Goal: Information Seeking & Learning: Compare options

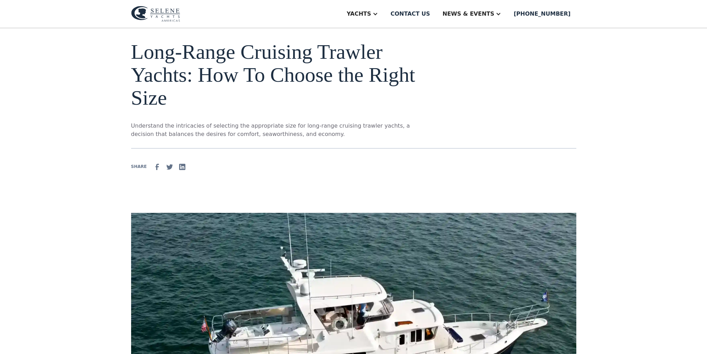
scroll to position [29, 0]
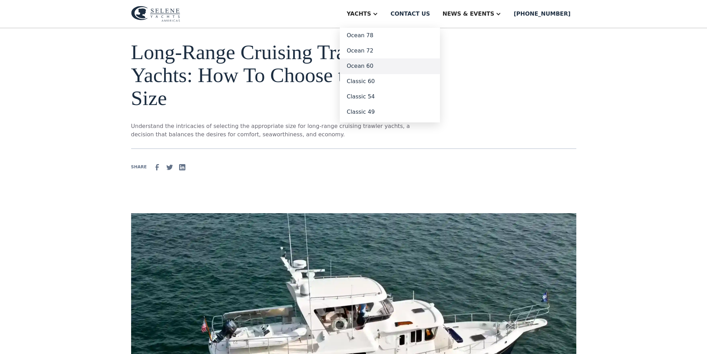
click at [393, 68] on link "Ocean 60" at bounding box center [390, 65] width 100 height 15
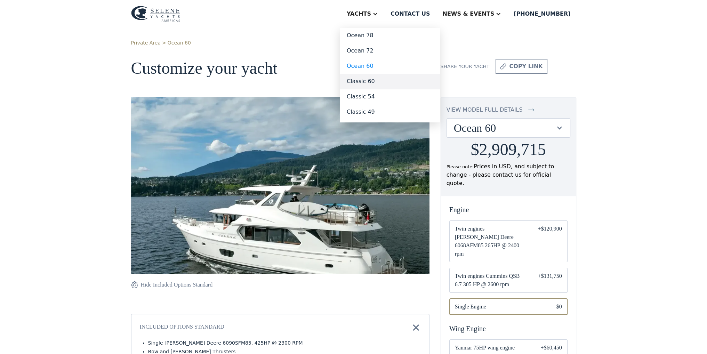
click at [390, 79] on link "Classic 60" at bounding box center [390, 81] width 100 height 15
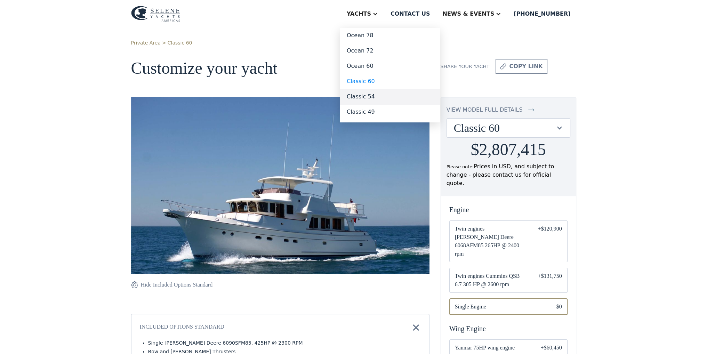
click at [391, 98] on link "Classic 54" at bounding box center [390, 96] width 100 height 15
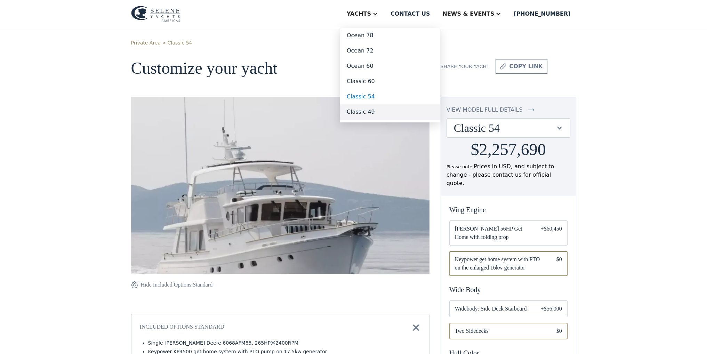
click at [389, 110] on link "Classic 49" at bounding box center [390, 111] width 100 height 15
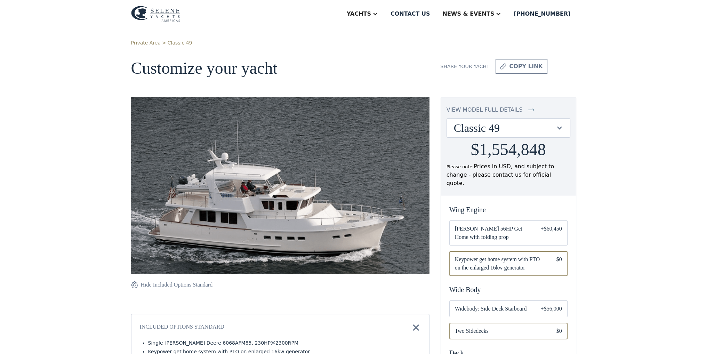
click at [280, 182] on img at bounding box center [280, 204] width 298 height 214
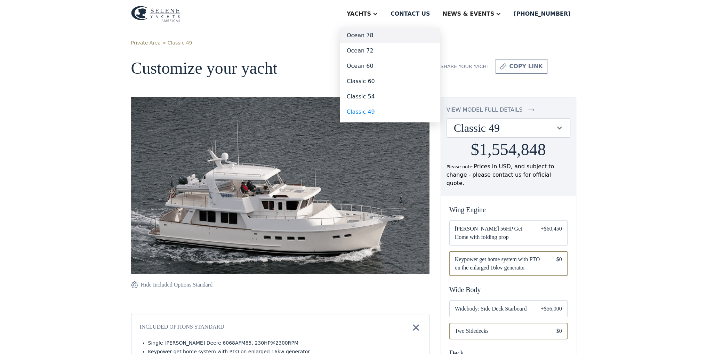
click at [392, 34] on link "Ocean 78" at bounding box center [390, 35] width 100 height 15
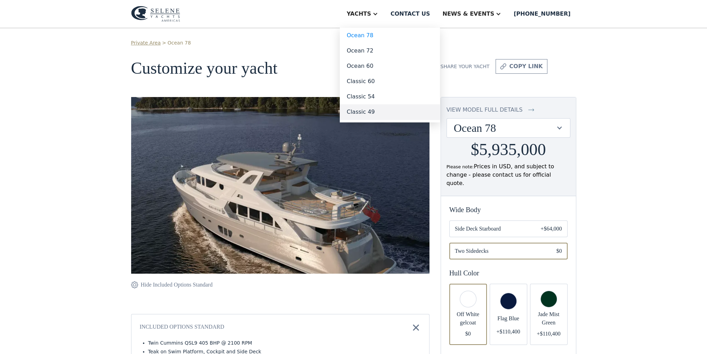
click at [399, 112] on link "Classic 49" at bounding box center [390, 111] width 100 height 15
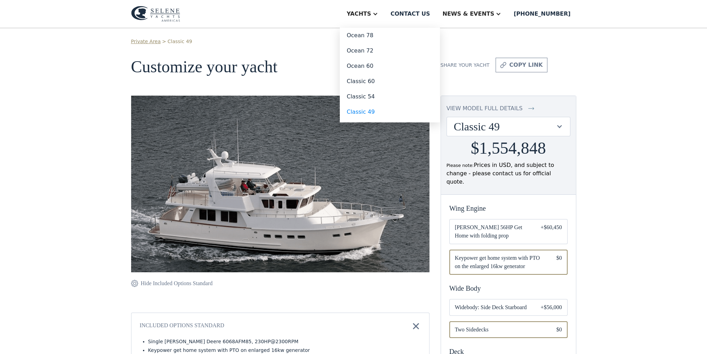
scroll to position [1, 0]
click at [399, 106] on link "Classic 49" at bounding box center [390, 111] width 100 height 15
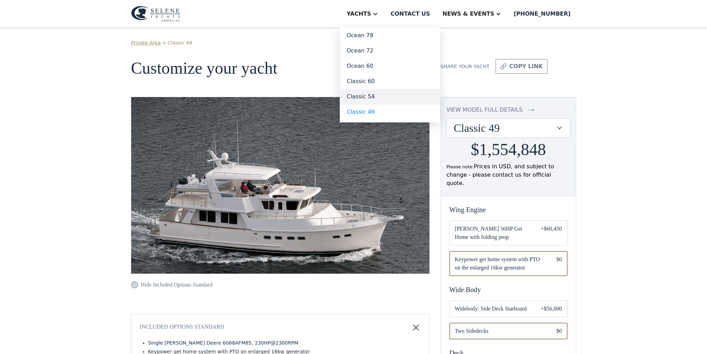
click at [393, 100] on link "Classic 54" at bounding box center [390, 96] width 100 height 15
